Goal: Transaction & Acquisition: Purchase product/service

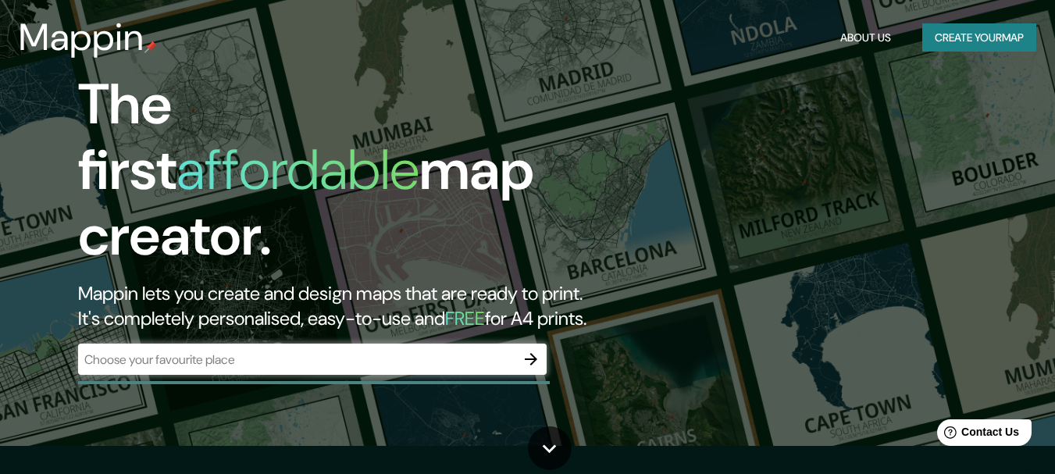
scroll to position [78, 0]
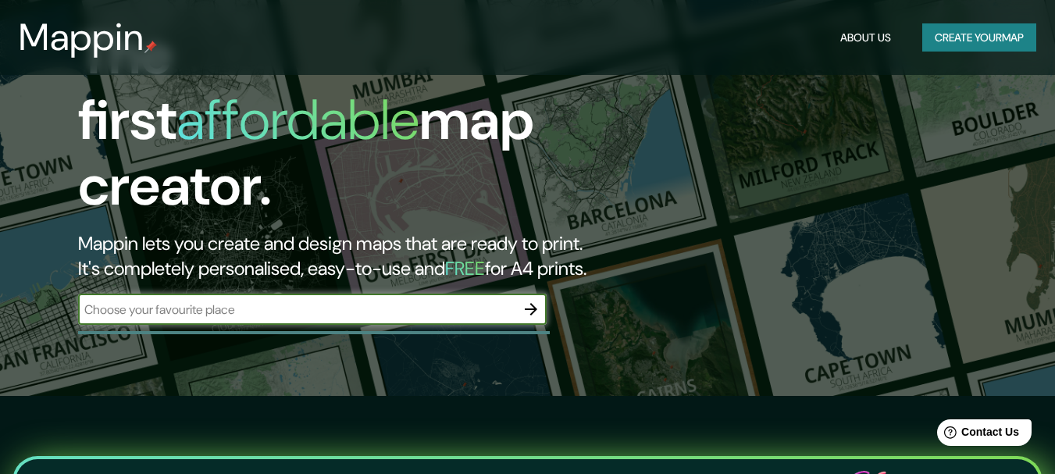
click at [501, 301] on input "text" at bounding box center [296, 310] width 437 height 18
type input "cusco"
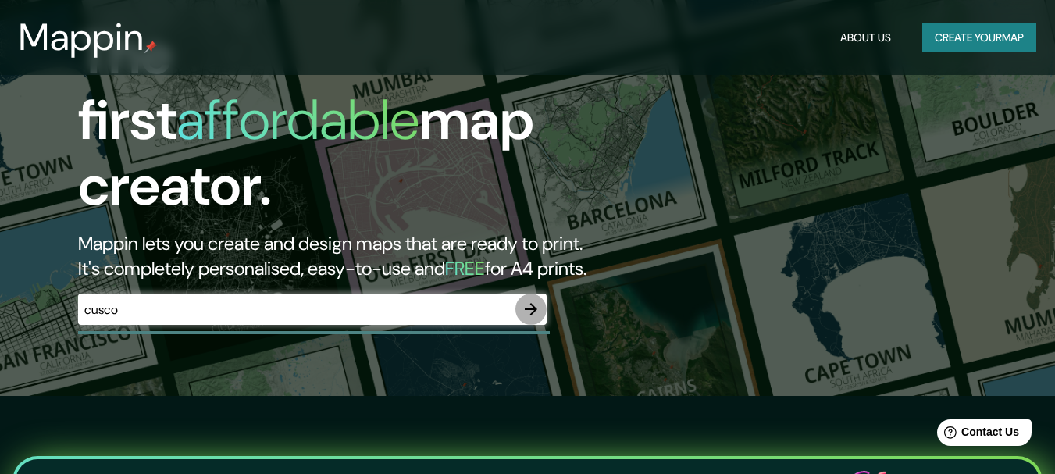
click at [525, 300] on icon "button" at bounding box center [531, 309] width 19 height 19
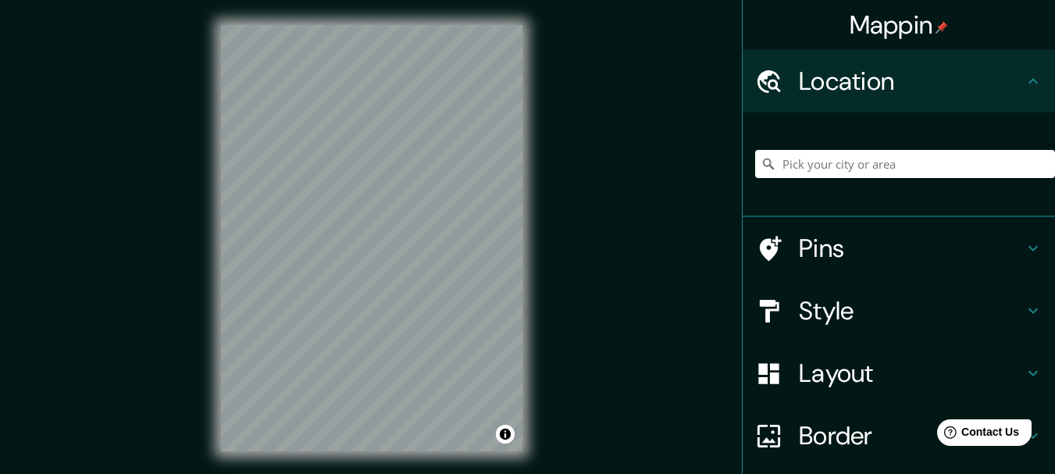
click at [784, 101] on div "Location" at bounding box center [899, 81] width 312 height 62
click at [809, 165] on input "Pick your city or area" at bounding box center [905, 164] width 300 height 28
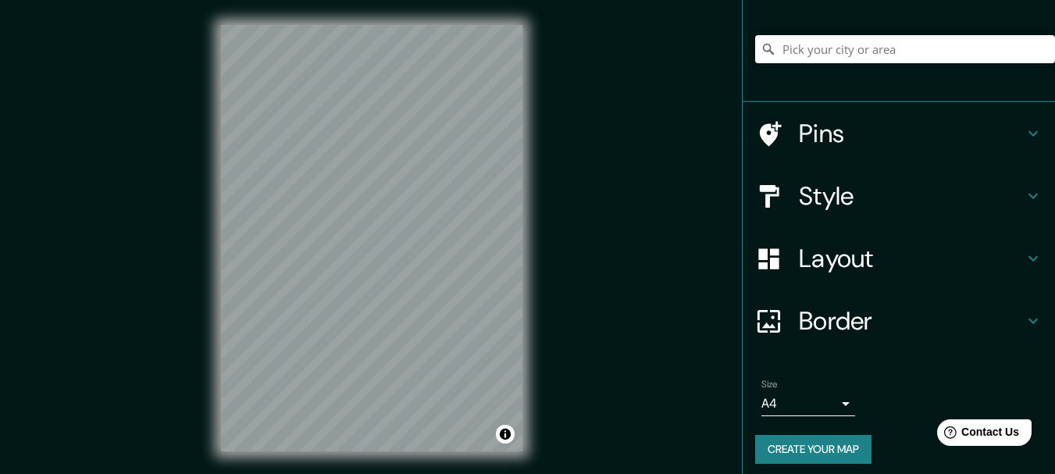
scroll to position [123, 0]
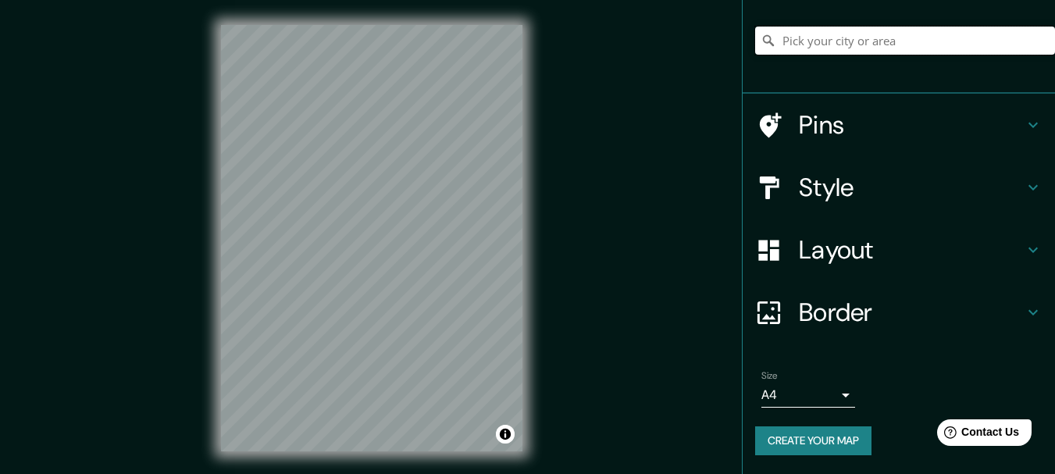
click at [792, 38] on input "Pick your city or area" at bounding box center [905, 41] width 300 height 28
click at [793, 38] on input "Pick your city or area" at bounding box center [905, 41] width 300 height 28
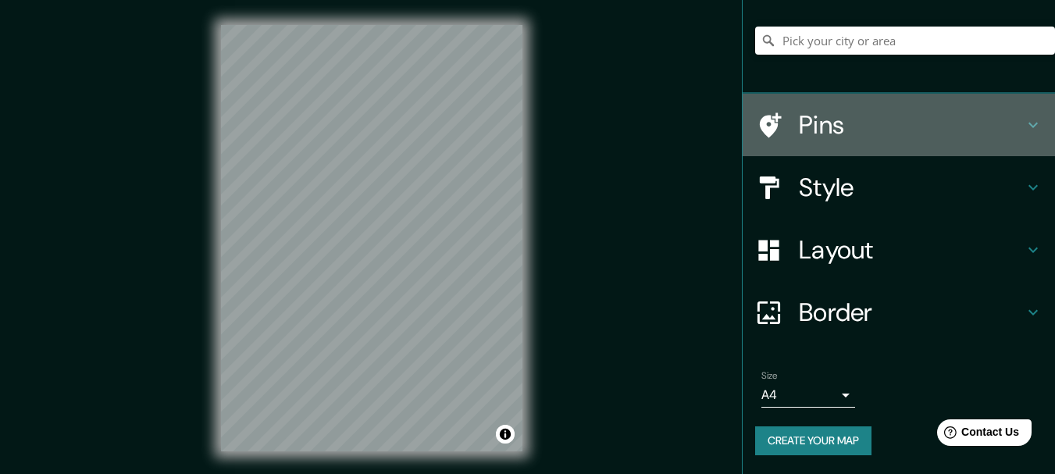
click at [801, 120] on h4 "Pins" at bounding box center [911, 124] width 225 height 31
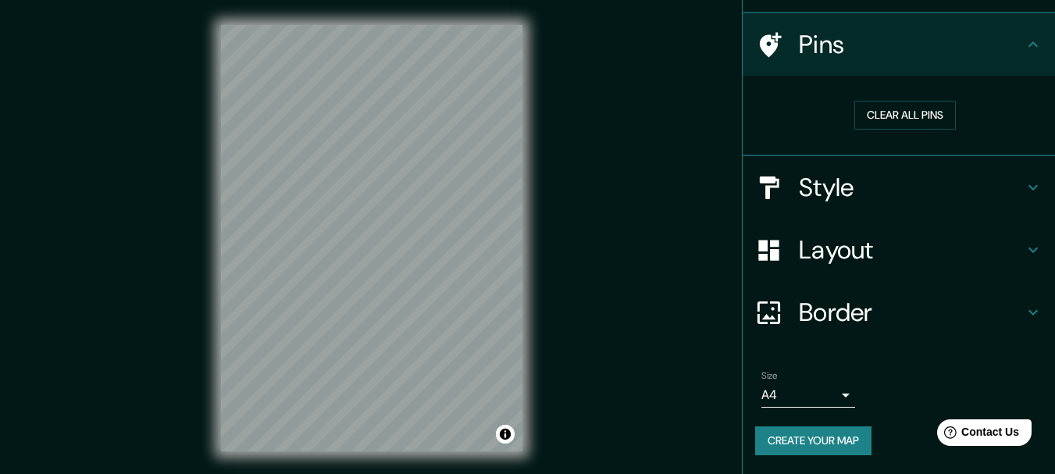
scroll to position [100, 0]
click at [875, 120] on button "Clear all pins" at bounding box center [906, 116] width 102 height 29
click at [996, 55] on h4 "Pins" at bounding box center [911, 45] width 225 height 31
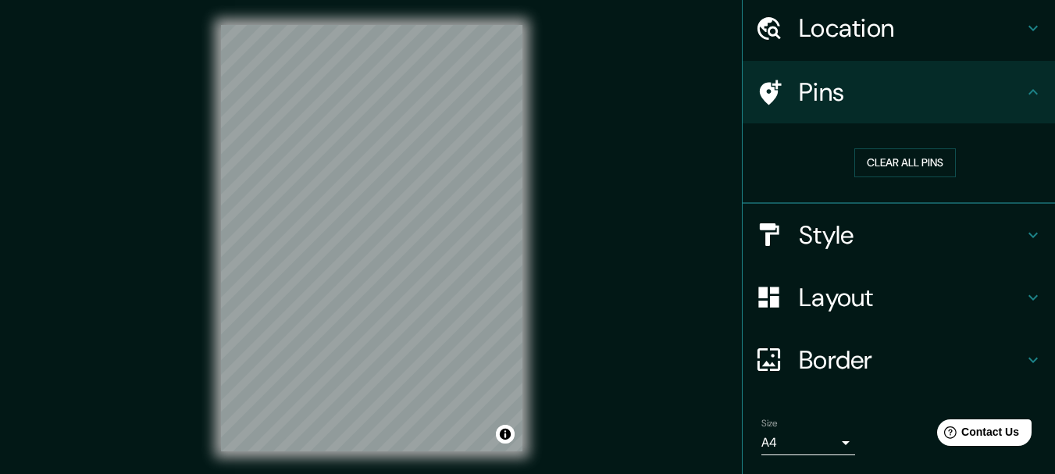
scroll to position [0, 0]
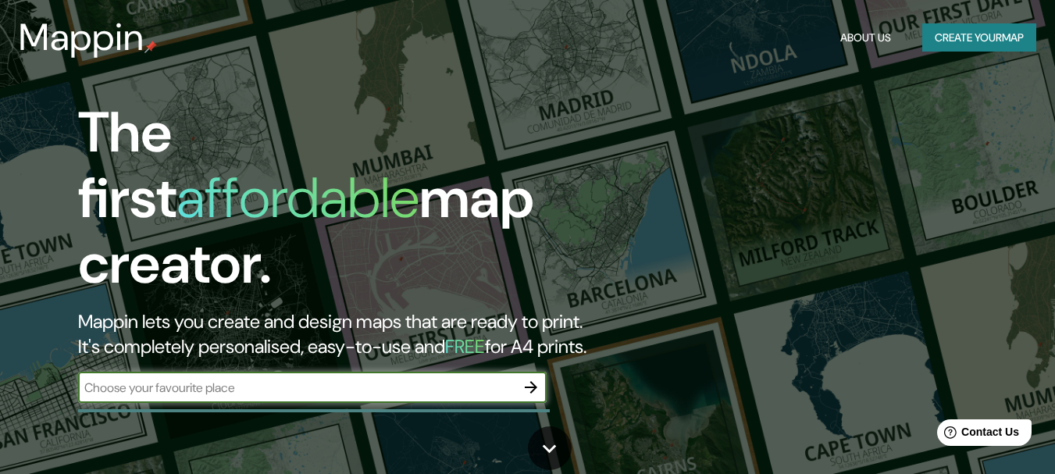
click at [312, 379] on input "text" at bounding box center [296, 388] width 437 height 18
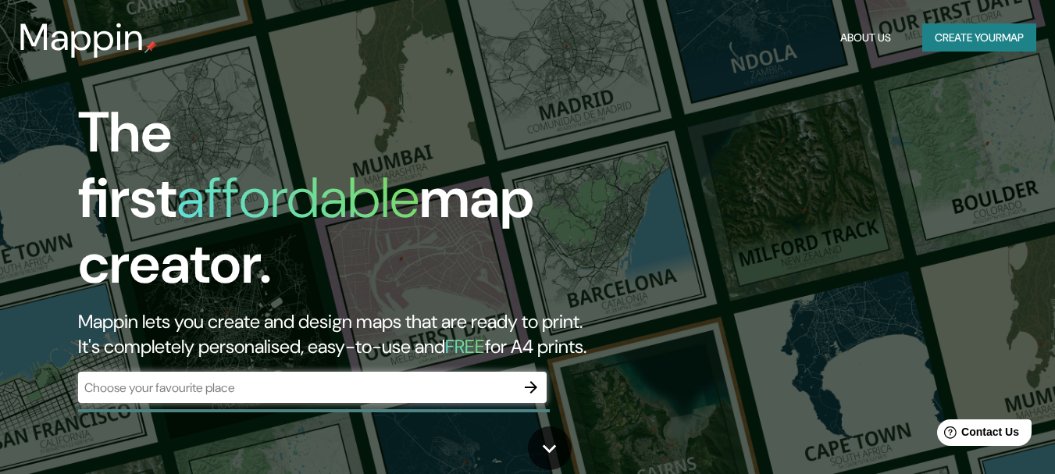
drag, startPoint x: 530, startPoint y: 373, endPoint x: 417, endPoint y: 352, distance: 115.2
click at [425, 346] on div "The first affordable map creator. Mappin lets you create and design maps that a…" at bounding box center [341, 259] width 633 height 319
click at [391, 379] on input "text" at bounding box center [296, 388] width 437 height 18
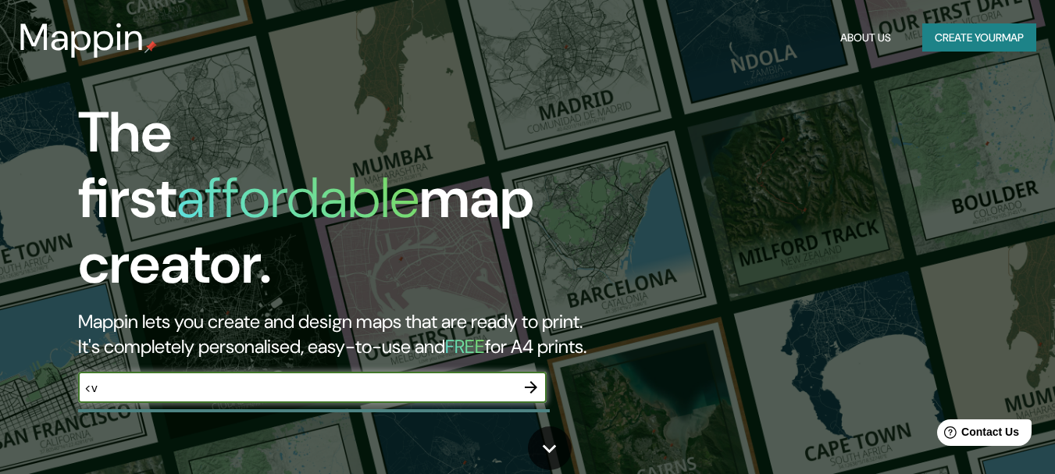
type input "<"
type input "Cusco, [GEOGRAPHIC_DATA]"
click at [526, 378] on icon "button" at bounding box center [531, 387] width 19 height 19
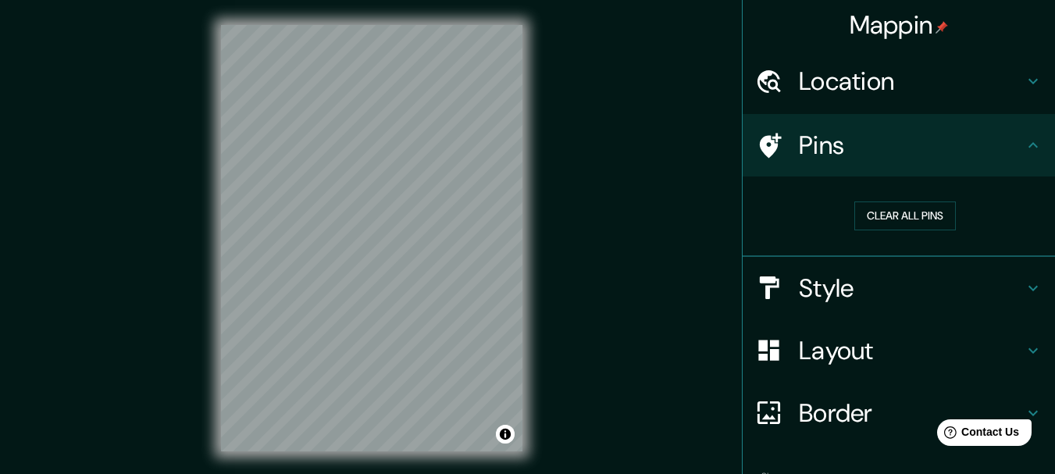
click at [933, 291] on h4 "Style" at bounding box center [911, 288] width 225 height 31
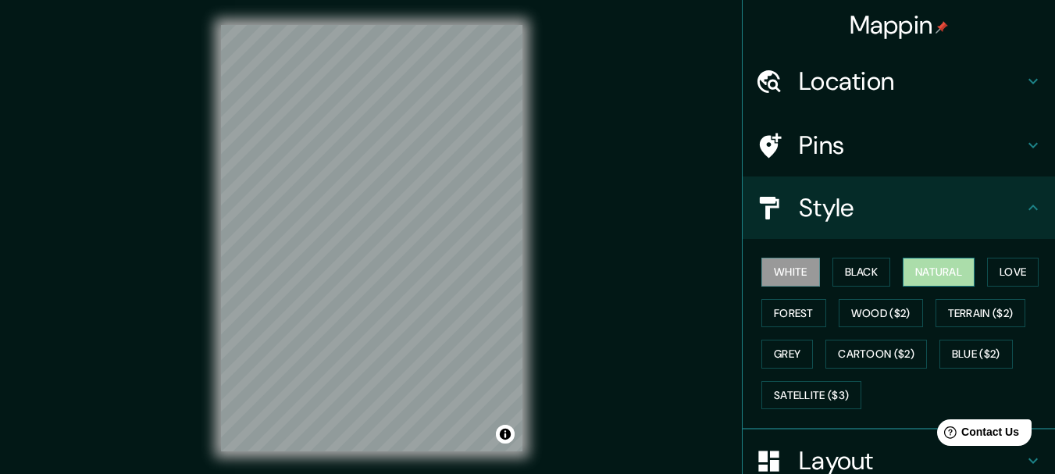
click at [930, 270] on button "Natural" at bounding box center [939, 272] width 72 height 29
click at [861, 274] on button "Black" at bounding box center [862, 272] width 59 height 29
click at [793, 273] on button "White" at bounding box center [791, 272] width 59 height 29
click at [924, 260] on button "Natural" at bounding box center [939, 272] width 72 height 29
